Goal: Information Seeking & Learning: Learn about a topic

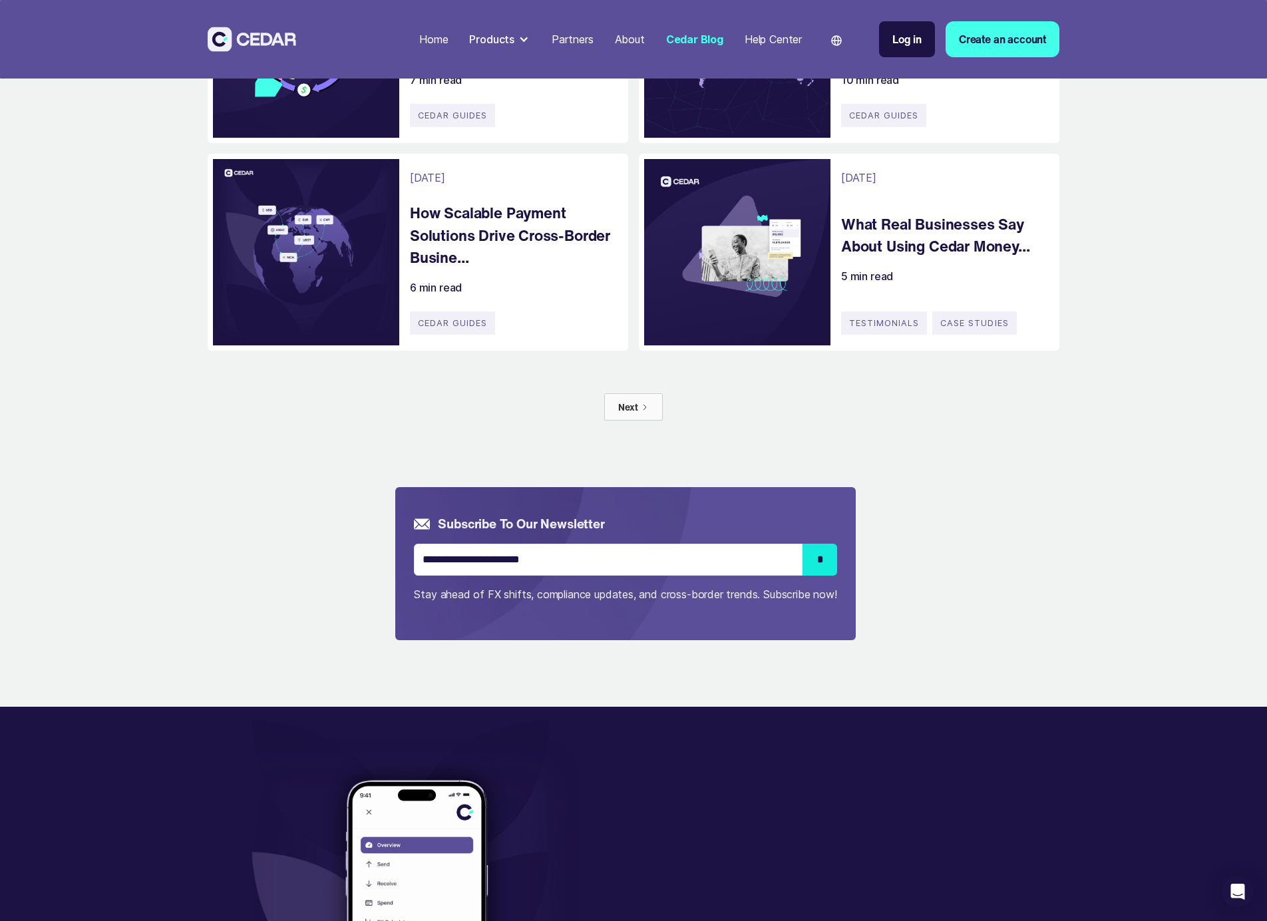
scroll to position [57, 0]
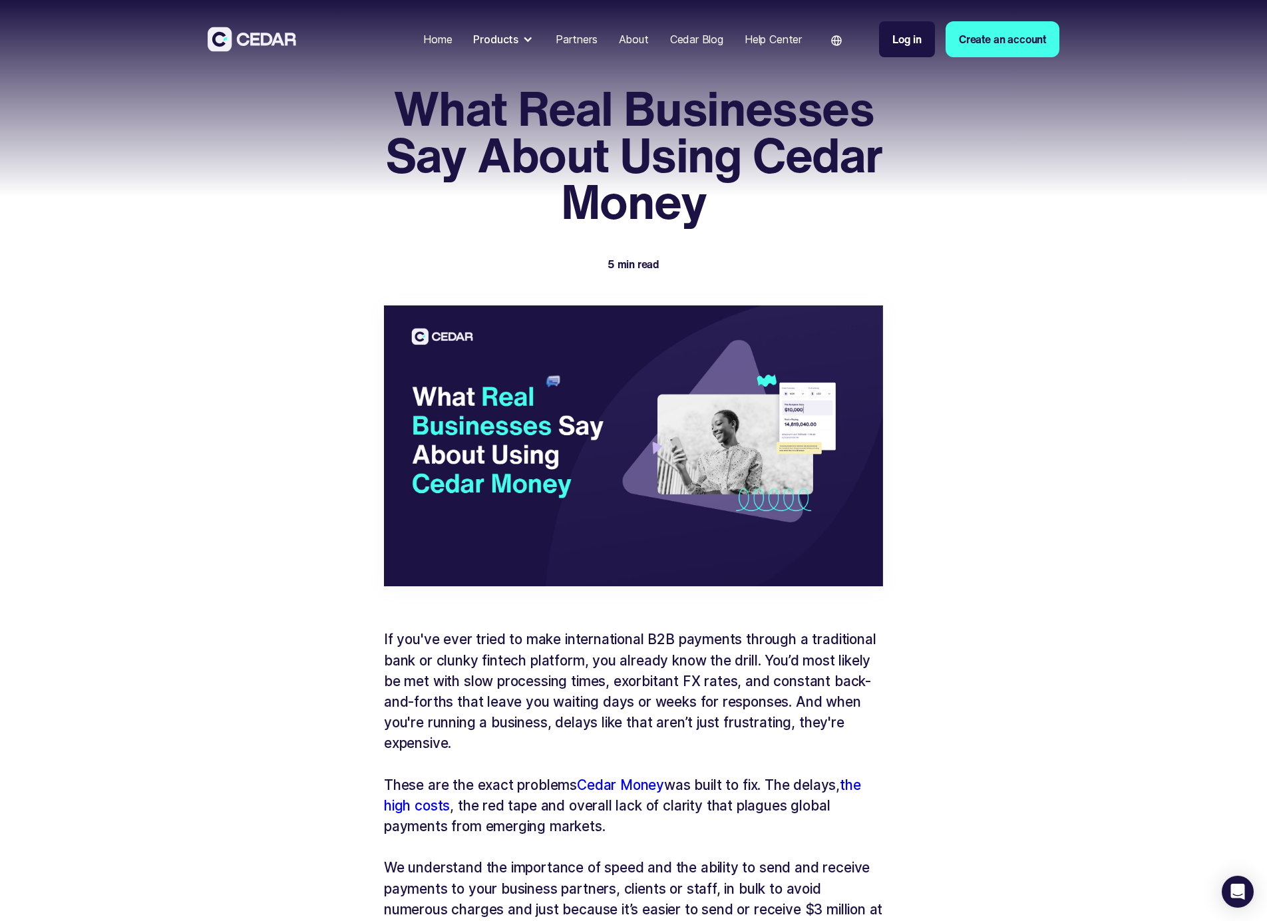
scroll to position [1174, 0]
